Goal: Information Seeking & Learning: Understand process/instructions

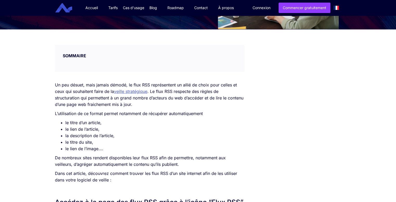
scroll to position [78, 0]
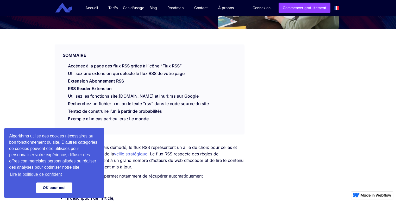
click at [60, 189] on link "OK pour moi" at bounding box center [54, 188] width 36 height 10
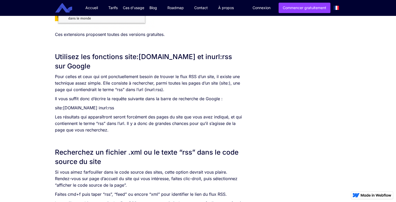
scroll to position [521, 0]
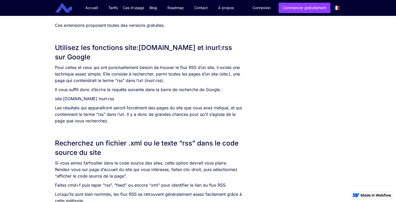
drag, startPoint x: 140, startPoint y: 99, endPoint x: 64, endPoint y: 101, distance: 76.1
click at [64, 101] on p "site:[DOMAIN_NAME] inurl:rss" at bounding box center [149, 99] width 189 height 7
copy p "[DOMAIN_NAME] inurl:rss"
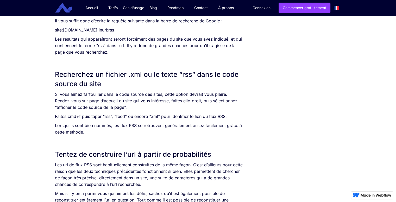
scroll to position [599, 0]
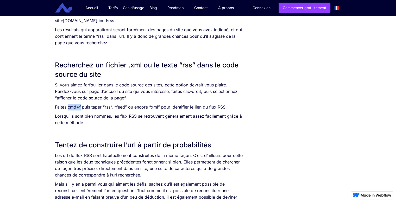
drag, startPoint x: 81, startPoint y: 109, endPoint x: 67, endPoint y: 110, distance: 14.1
click at [67, 110] on p "Faites cmd+f puis taper “rss”, “feed” ou encore “xml” pour identifier le lien d…" at bounding box center [149, 107] width 189 height 7
copy p "cmd+f"
click at [83, 110] on p "Faites cmd+f puis taper “rss”, “feed” ou encore “xml” pour identifier le lien d…" at bounding box center [149, 107] width 189 height 7
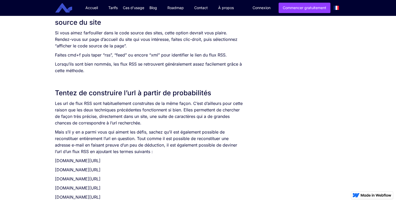
scroll to position [677, 0]
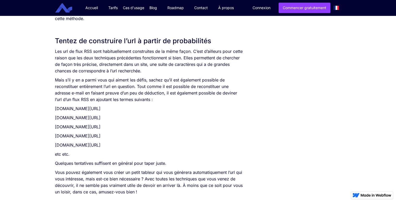
drag, startPoint x: 129, startPoint y: 127, endPoint x: 113, endPoint y: 129, distance: 16.0
click at [113, 129] on p "[DOMAIN_NAME][URL]" at bounding box center [149, 127] width 189 height 7
copy p "/flux-rss"
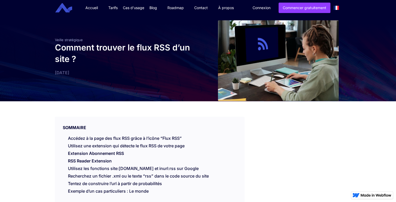
scroll to position [0, 0]
